Goal: Information Seeking & Learning: Learn about a topic

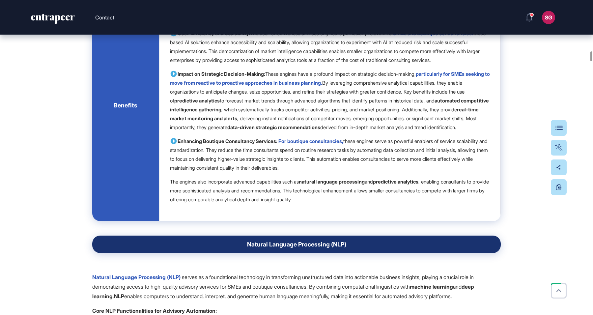
scroll to position [4652, 0]
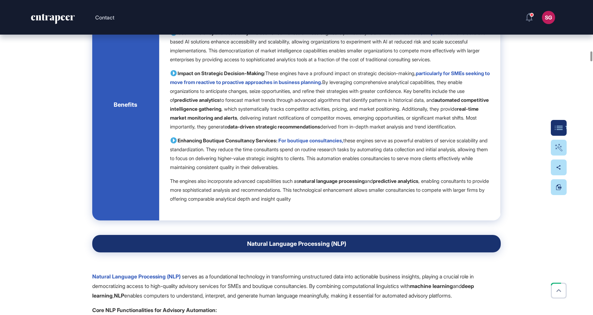
click at [553, 125] on button "Table Of Contents" at bounding box center [559, 128] width 16 height 16
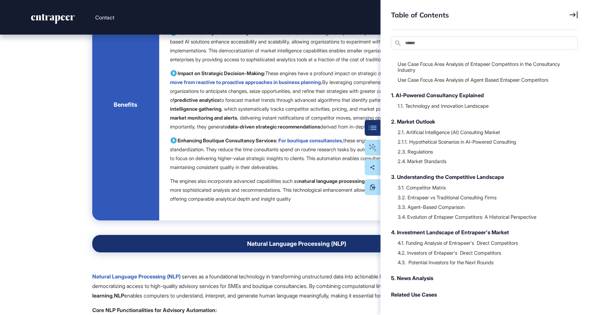
scroll to position [41, 0]
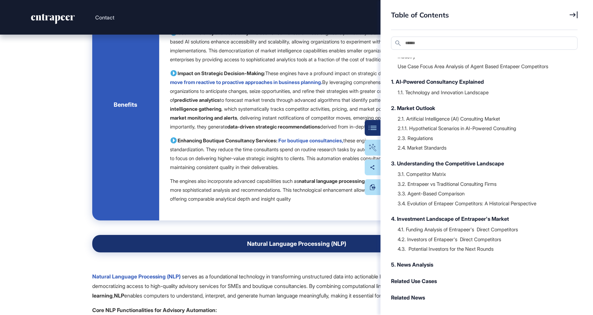
click at [428, 164] on div "3. Understanding the Competitive Landscape" at bounding box center [481, 164] width 180 height 8
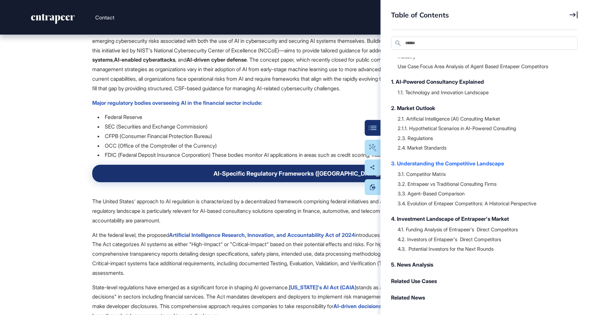
scroll to position [14932, 0]
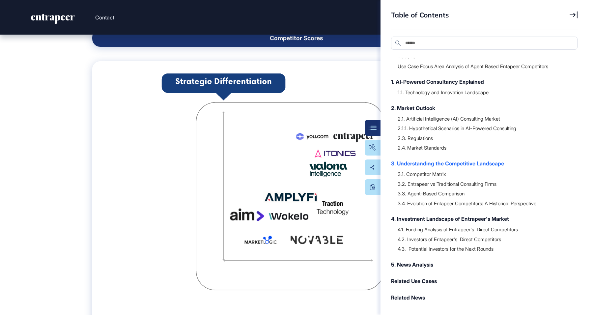
click at [575, 14] on icon at bounding box center [574, 14] width 8 height 7
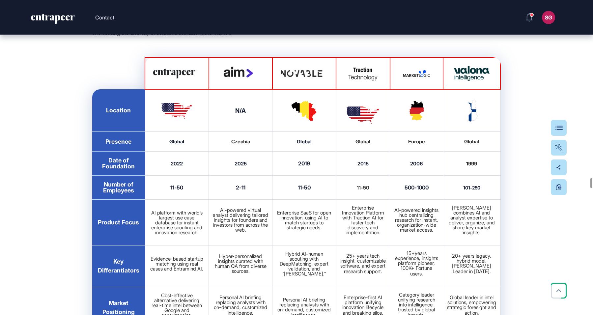
scroll to position [16272, 0]
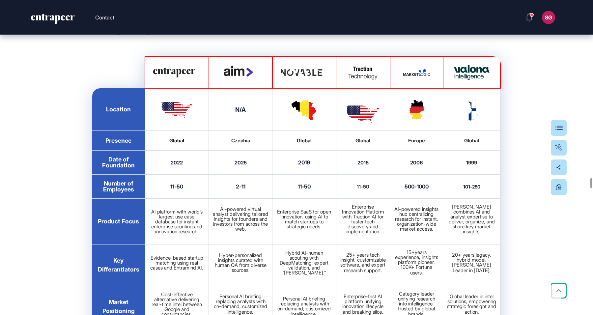
drag, startPoint x: 102, startPoint y: 132, endPoint x: 172, endPoint y: 133, distance: 69.5
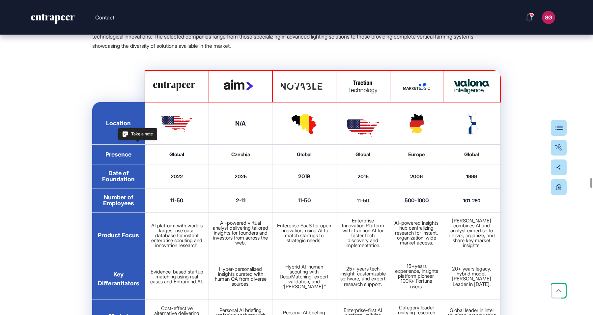
scroll to position [16258, 0]
drag, startPoint x: 178, startPoint y: 129, endPoint x: 469, endPoint y: 137, distance: 290.5
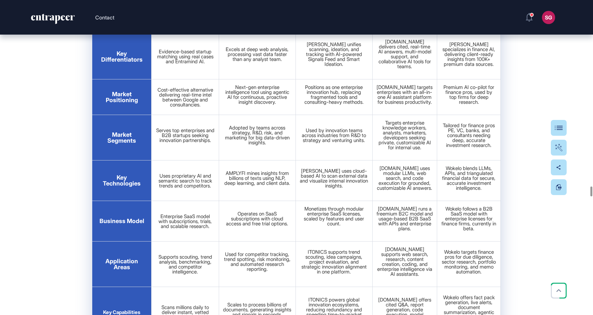
scroll to position [17046, 0]
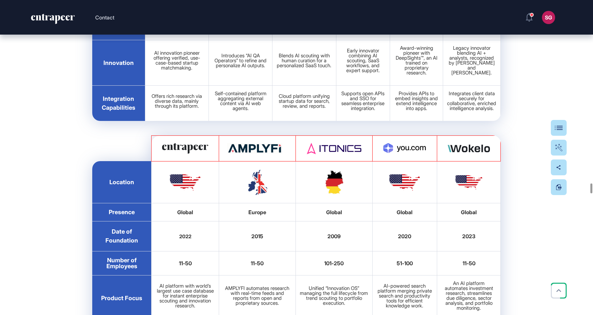
scroll to position [16759, 0]
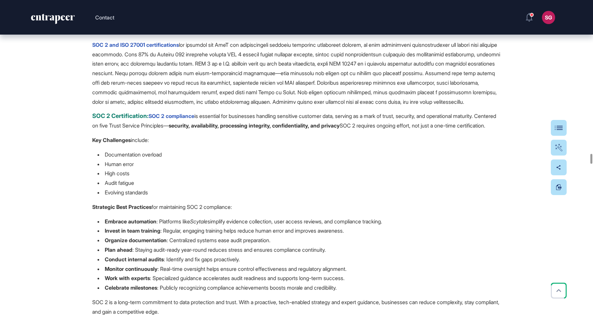
scroll to position [14038, 0]
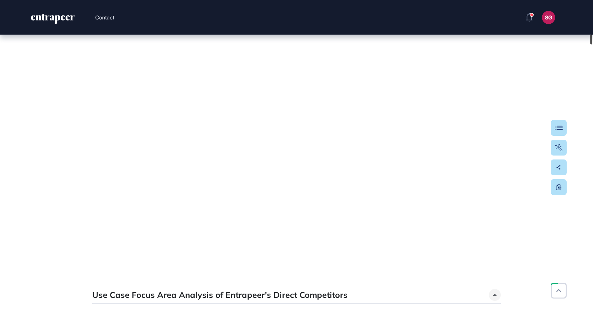
drag, startPoint x: 591, startPoint y: 158, endPoint x: 587, endPoint y: 18, distance: 139.8
click at [587, 18] on div "Contact SG Admin Dashboard Dashboard Profile My Content Request More Data Edit …" at bounding box center [296, 157] width 593 height 315
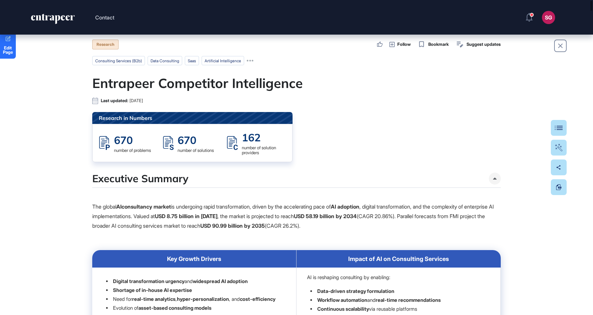
scroll to position [0, 0]
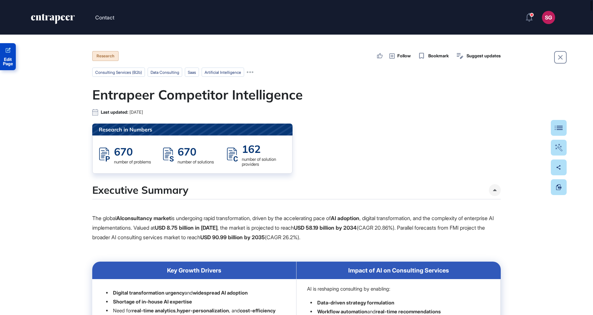
click at [10, 59] on span "Edit Page" at bounding box center [8, 61] width 16 height 9
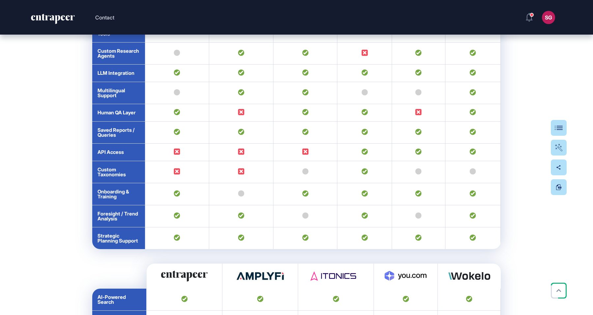
scroll to position [17609, 0]
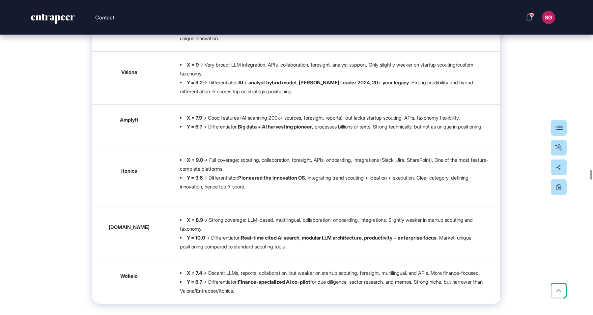
scroll to position [15507, 0]
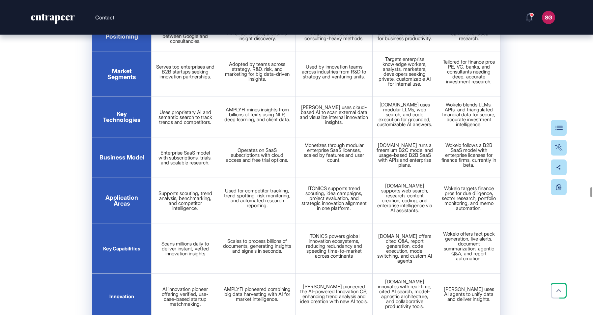
scroll to position [17109, 0]
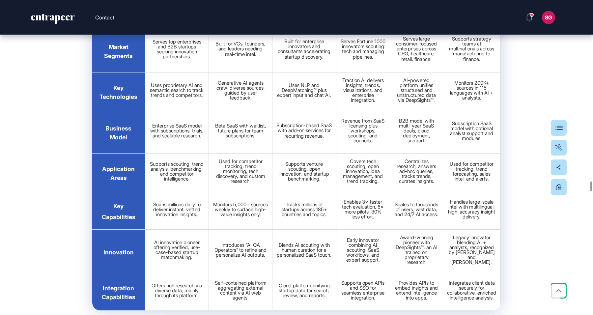
scroll to position [16569, 0]
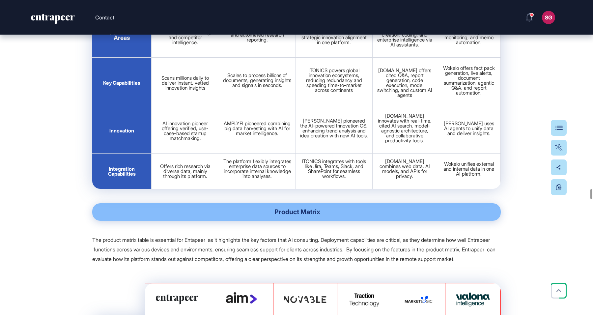
scroll to position [17274, 0]
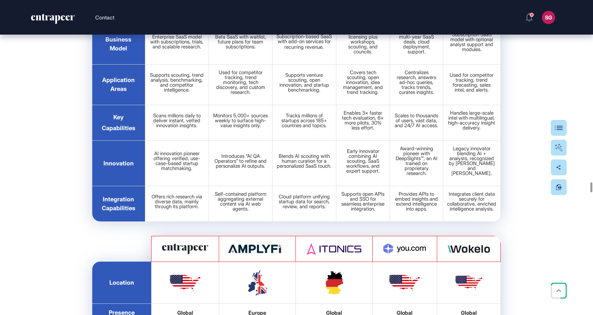
scroll to position [16657, 0]
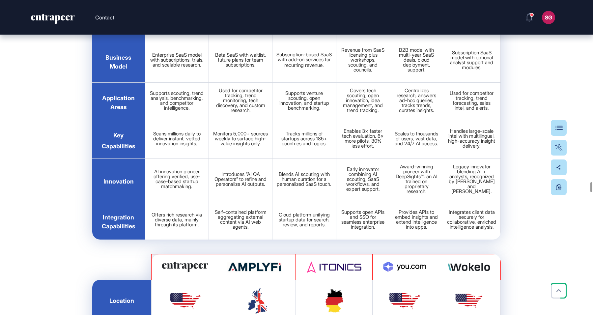
scroll to position [16640, 0]
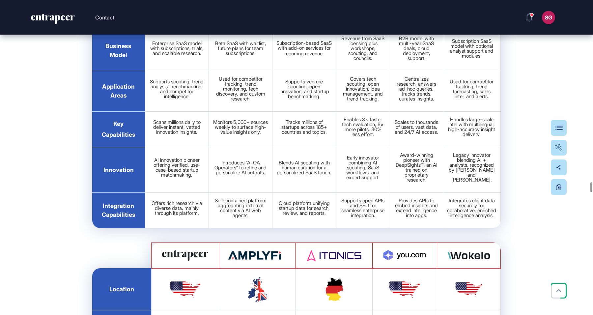
scroll to position [16668, 0]
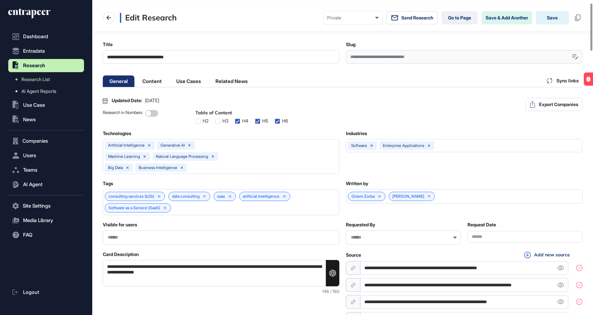
scroll to position [20, 0]
